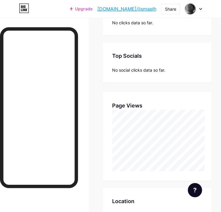
scroll to position [76, 0]
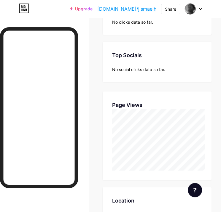
click at [98, 104] on div "Links Posts Design Subscribers NEW Stats Settings Stats & Insights Page Stats 3…" at bounding box center [110, 166] width 221 height 450
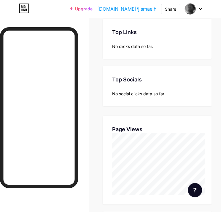
scroll to position [0, 0]
